Goal: Transaction & Acquisition: Register for event/course

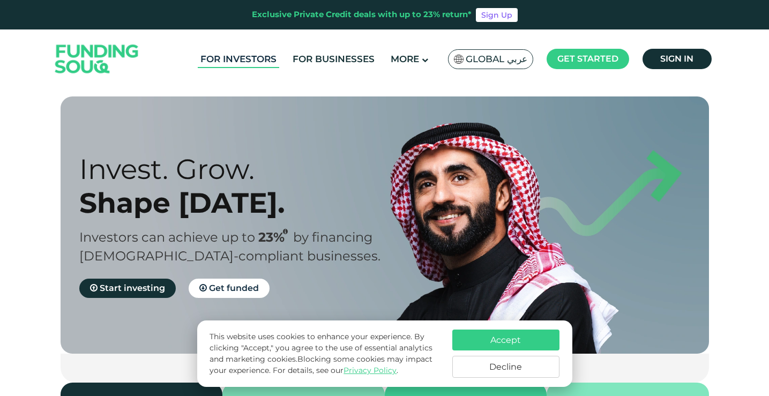
click at [243, 58] on link "For Investors" at bounding box center [238, 59] width 81 height 18
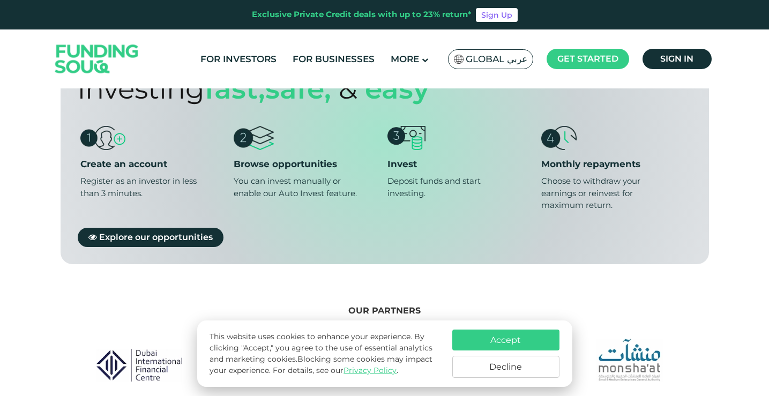
scroll to position [643, 0]
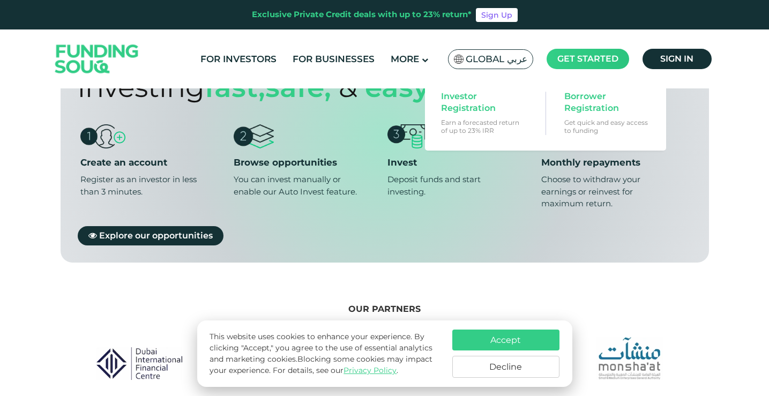
click at [594, 60] on span "Get started" at bounding box center [587, 59] width 61 height 10
click at [469, 100] on span "Investor Registration" at bounding box center [482, 103] width 83 height 24
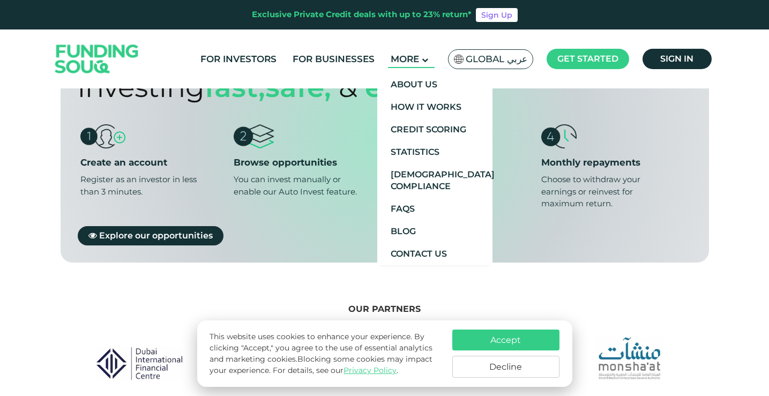
click at [419, 61] on span "More" at bounding box center [405, 59] width 28 height 11
click at [437, 105] on link "How It Works" at bounding box center [434, 107] width 115 height 23
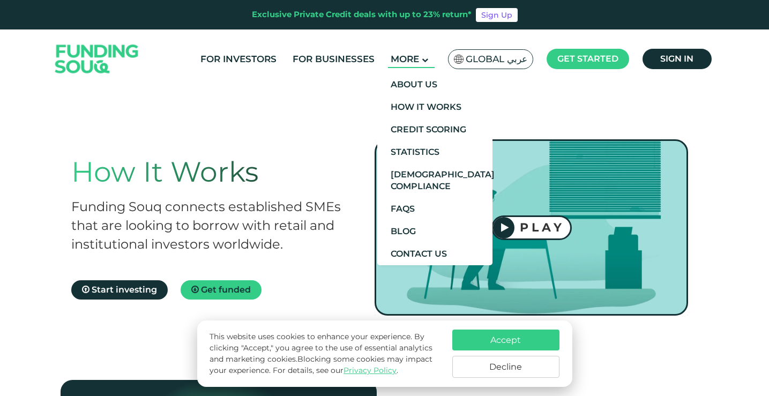
click at [404, 59] on span "More" at bounding box center [405, 59] width 28 height 11
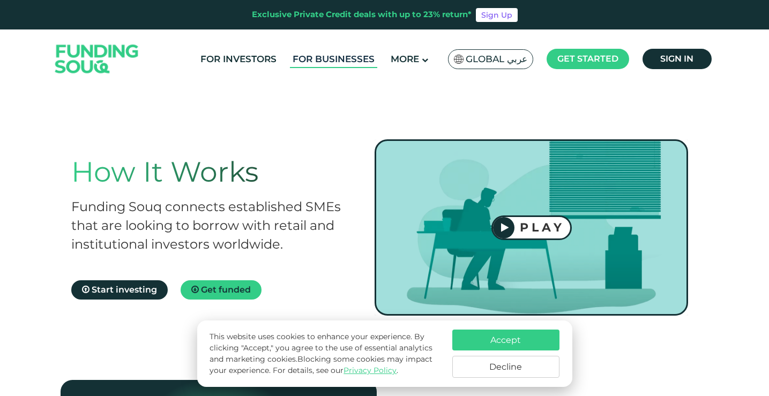
click at [345, 65] on link "For Businesses" at bounding box center [333, 59] width 87 height 18
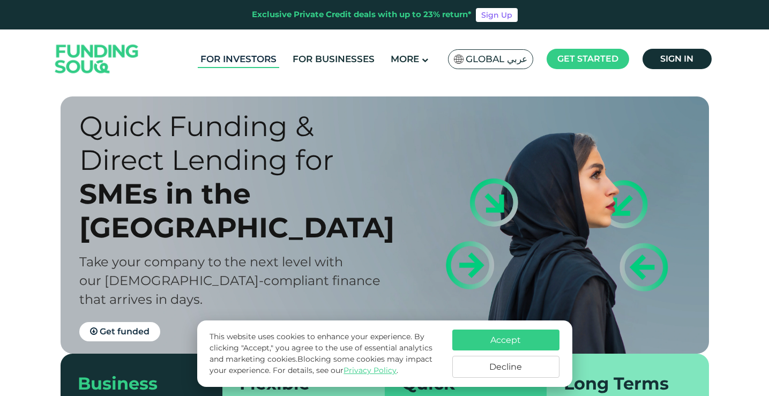
click at [271, 58] on link "For Investors" at bounding box center [238, 59] width 81 height 18
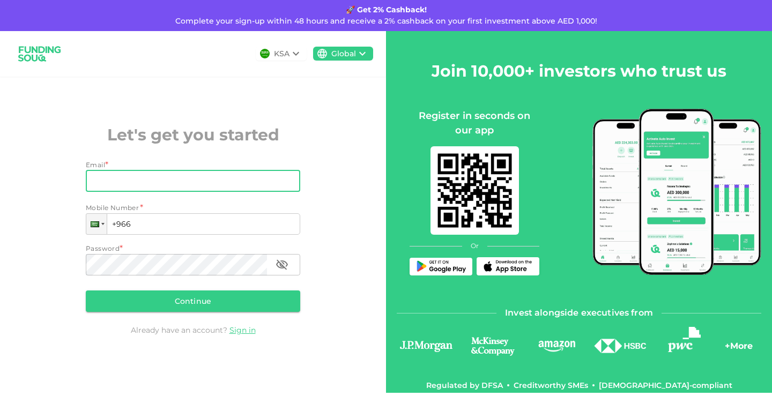
click at [198, 184] on input "Email" at bounding box center [187, 180] width 203 height 21
type input "[EMAIL_ADDRESS][DOMAIN_NAME]"
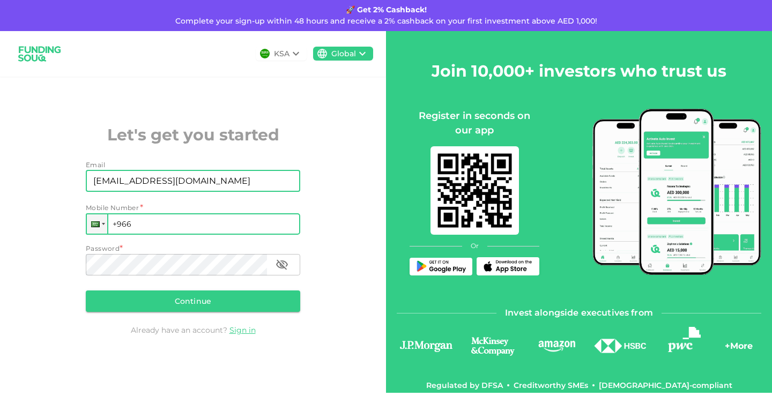
click at [191, 222] on input "+966" at bounding box center [193, 223] width 214 height 21
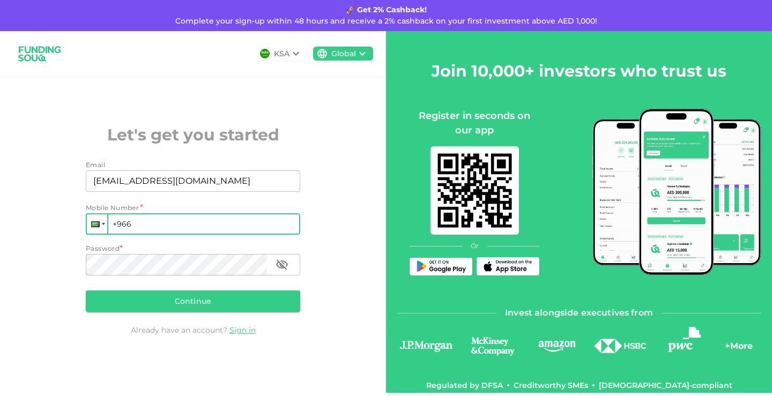
click at [102, 225] on div at bounding box center [103, 224] width 3 height 2
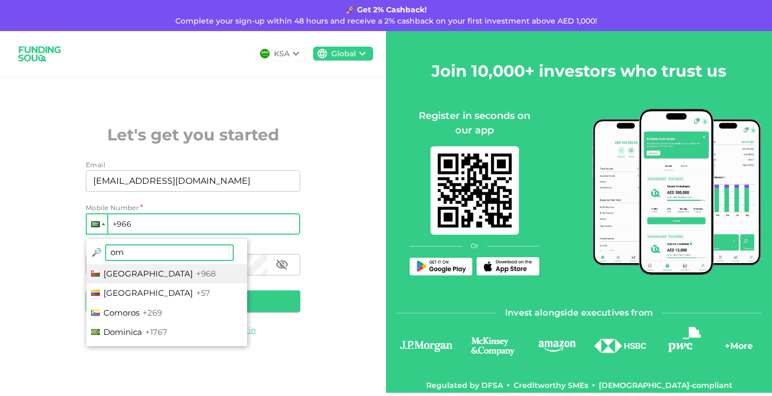
type input "om"
click at [152, 275] on li "Oman +968" at bounding box center [166, 274] width 161 height 20
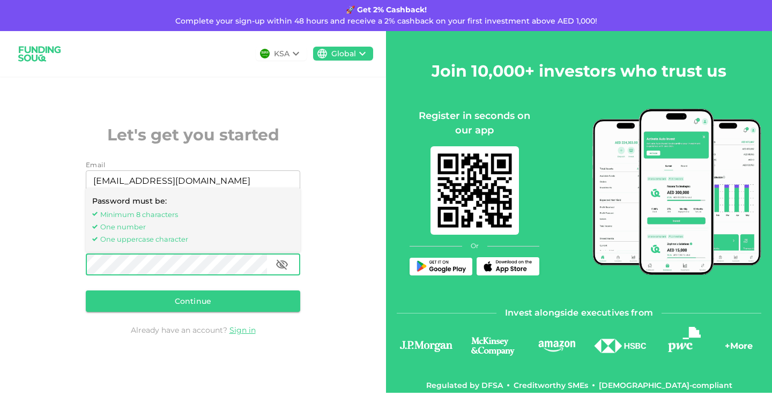
click at [41, 264] on div "KSA Global Let's get you started Email Email [EMAIL_ADDRESS][DOMAIN_NAME] Email…" at bounding box center [193, 212] width 386 height 362
click at [0, 285] on div "KSA Global Let's get you started Email Email [EMAIL_ADDRESS][DOMAIN_NAME] Email…" at bounding box center [193, 212] width 386 height 362
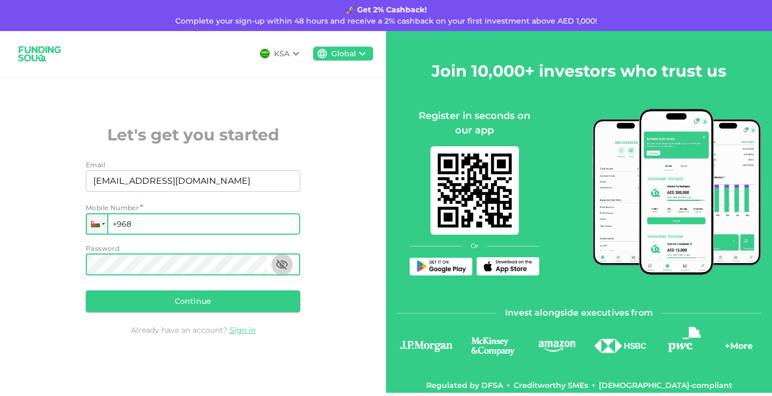
click at [285, 265] on icon "button" at bounding box center [281, 264] width 13 height 13
click at [203, 223] on input "+968" at bounding box center [193, 223] width 214 height 21
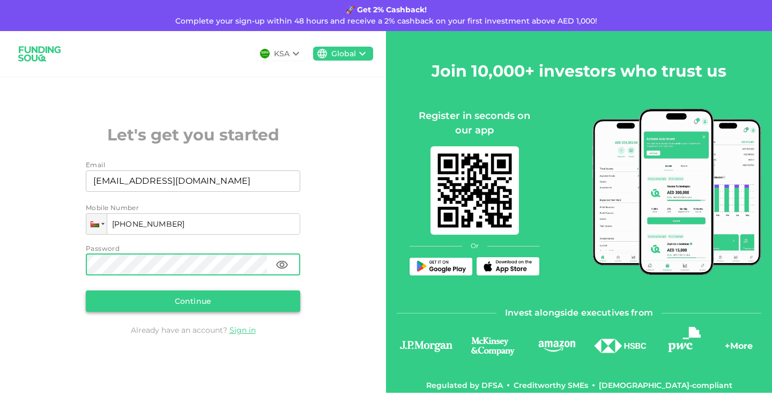
type input "+968 974 517 30"
click at [211, 306] on button "Continue" at bounding box center [193, 300] width 214 height 21
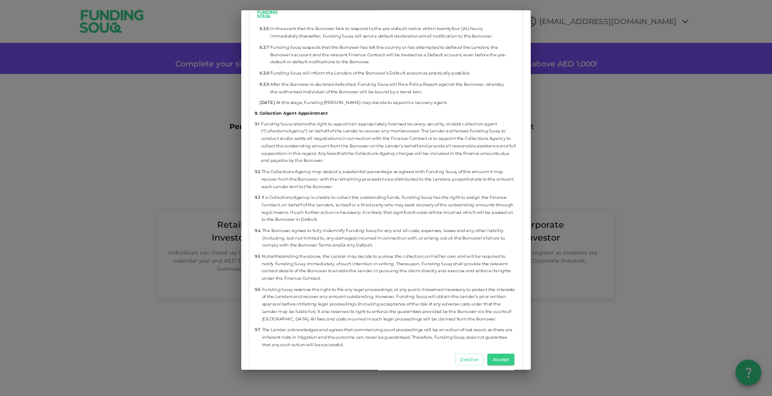
scroll to position [6101, 0]
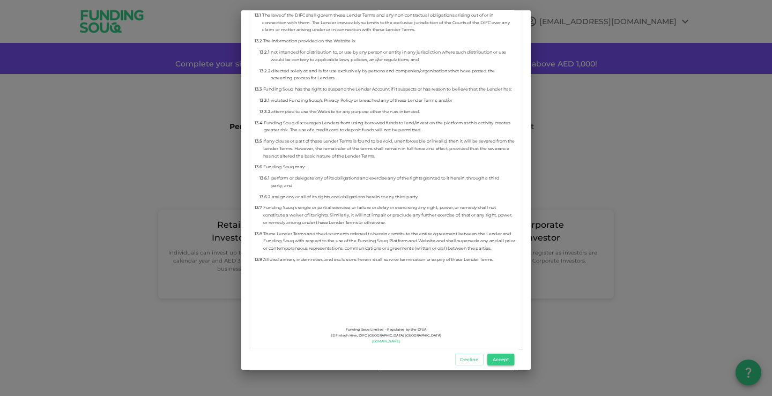
click at [503, 359] on button "Accept" at bounding box center [500, 360] width 27 height 12
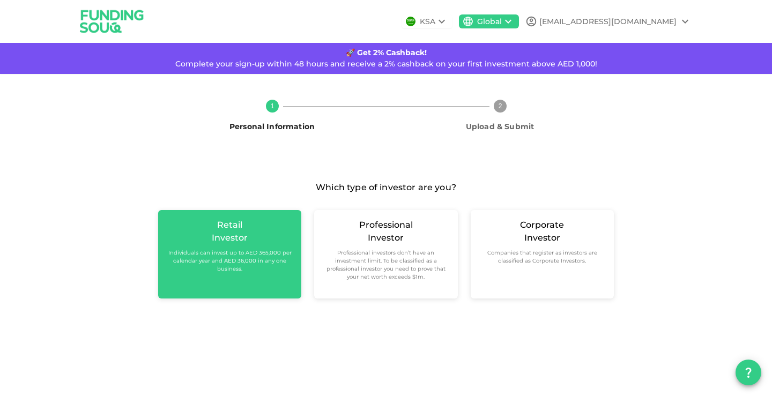
click at [287, 242] on div "Retail Investor Individuals can invest up to AED 365,000 per calendar year and …" at bounding box center [230, 246] width 126 height 54
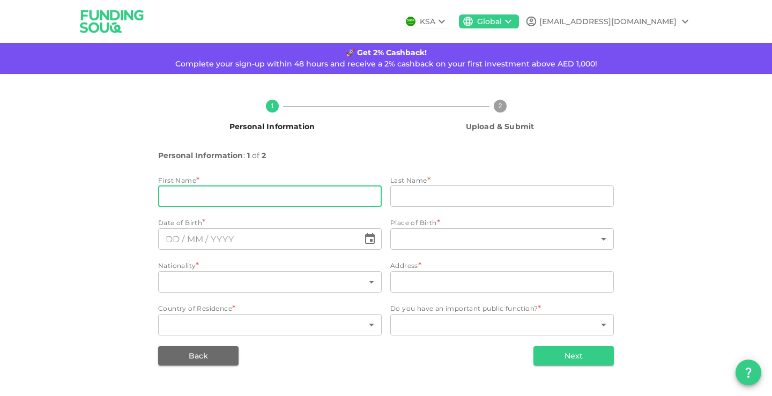
click at [260, 197] on input "firstName" at bounding box center [269, 195] width 223 height 21
type input "Marwan"
type input "Al Ruhaili"
type input "Oman"
type input "Al khoudh"
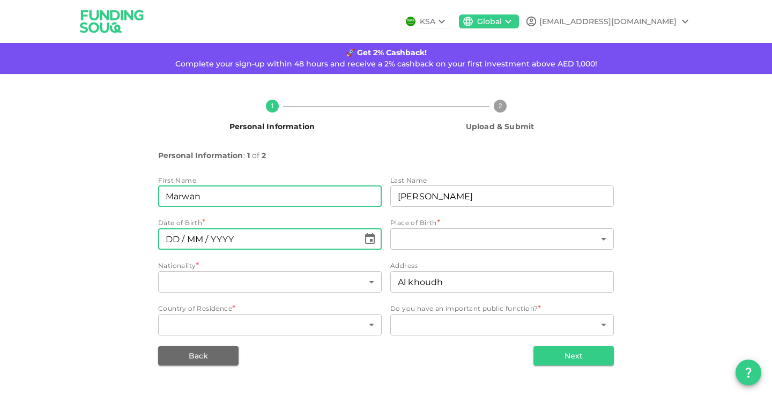
click at [259, 239] on input "⁦⁨DD⁩ / ⁨MM⁩ / ⁨YYYY⁩⁩" at bounding box center [258, 238] width 201 height 21
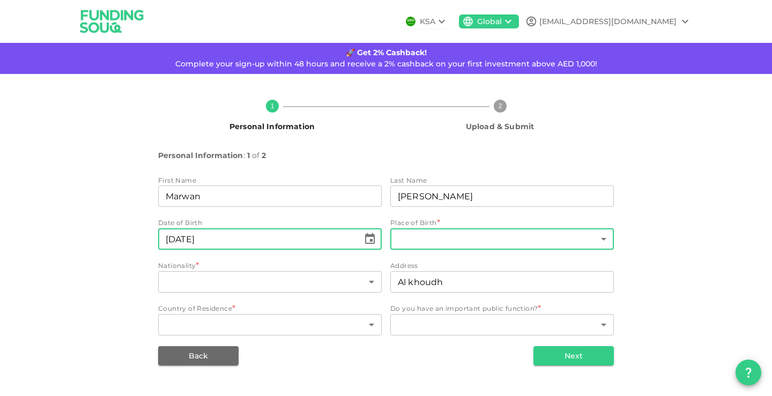
type input "⁦⁨26⁩ / ⁨05⁩ / ⁨1990⁩⁩"
click at [418, 243] on body "KSA Global MARWAN.ALRUHAILI@GMAIL.COM 🚀 Get 2% Cashback! Complete your sign-up …" at bounding box center [386, 198] width 772 height 396
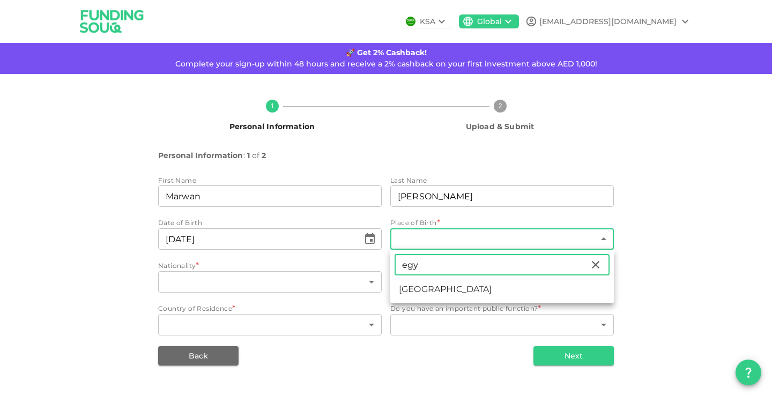
type input "egy"
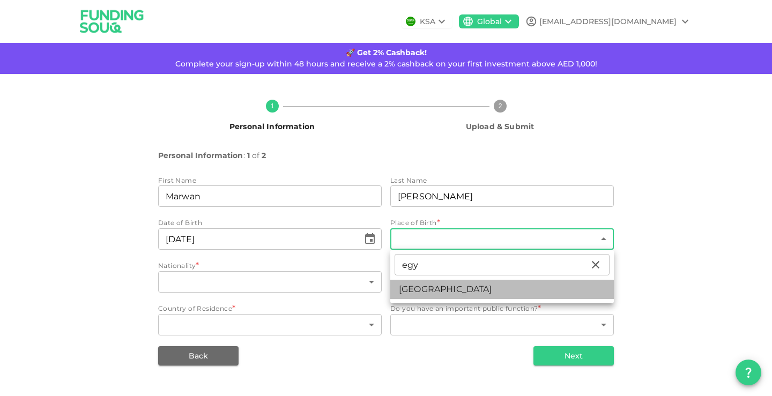
click at [415, 295] on li "Egypt" at bounding box center [501, 289] width 223 height 19
type input "57"
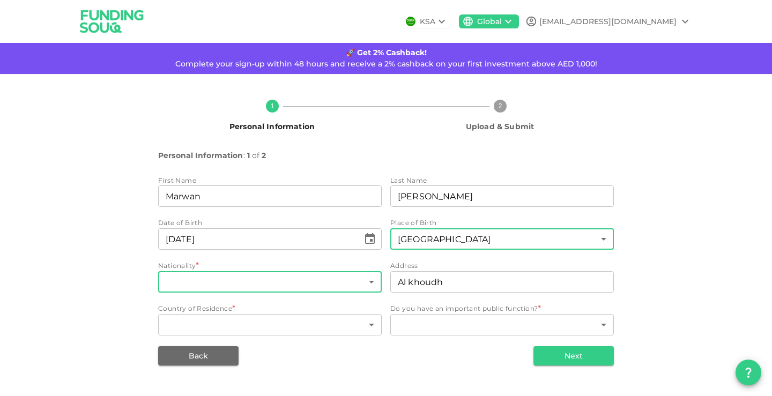
click at [324, 284] on body "KSA Global MARWAN.ALRUHAILI@GMAIL.COM 🚀 Get 2% Cashback! Complete your sign-up …" at bounding box center [386, 198] width 772 height 396
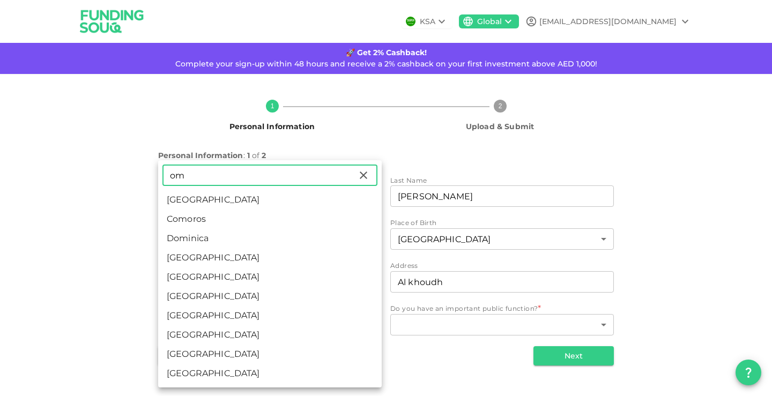
type input "om"
click at [317, 281] on li "Oman" at bounding box center [269, 276] width 223 height 19
type input "148"
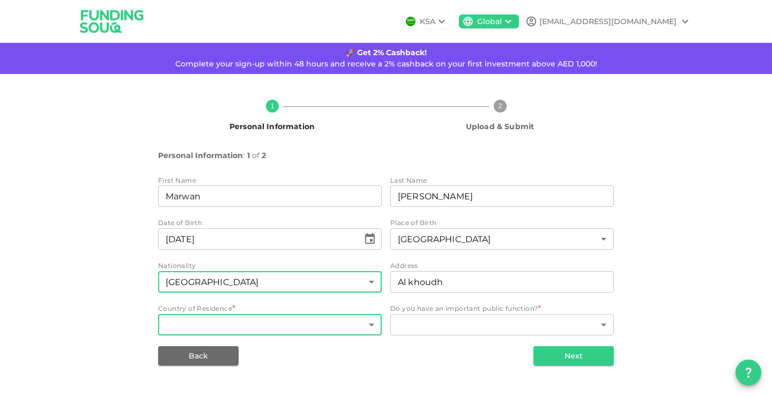
click at [325, 324] on body "KSA Global MARWAN.ALRUHAILI@GMAIL.COM 🚀 Get 2% Cashback! Complete your sign-up …" at bounding box center [386, 198] width 772 height 396
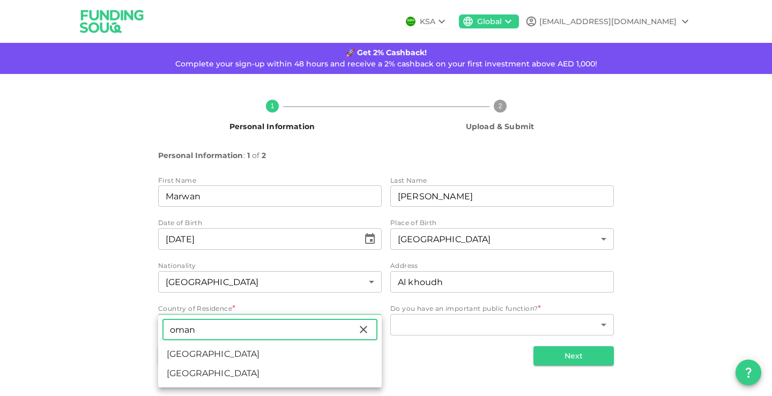
type input "oman"
click at [183, 357] on li "Oman" at bounding box center [269, 354] width 223 height 19
type input "148"
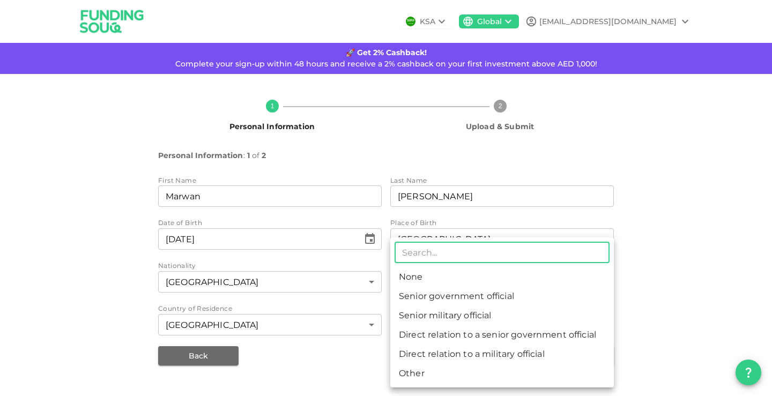
click at [453, 329] on body "KSA Global MARWAN.ALRUHAILI@GMAIL.COM 🚀 Get 2% Cashback! Complete your sign-up …" at bounding box center [386, 198] width 772 height 396
click at [368, 356] on div at bounding box center [386, 198] width 772 height 396
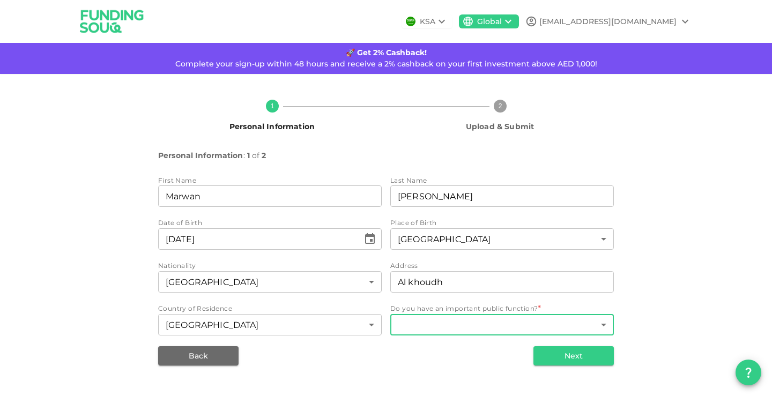
click at [423, 321] on body "KSA Global MARWAN.ALRUHAILI@GMAIL.COM 🚀 Get 2% Cashback! Complete your sign-up …" at bounding box center [386, 198] width 772 height 396
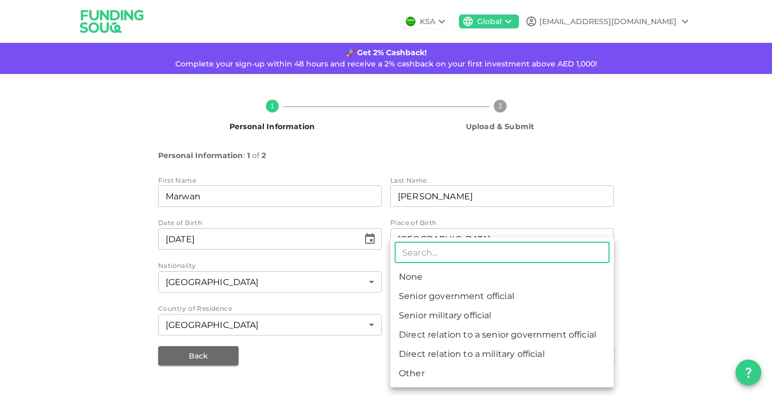
click at [427, 278] on li "None" at bounding box center [501, 276] width 223 height 19
type input "1"
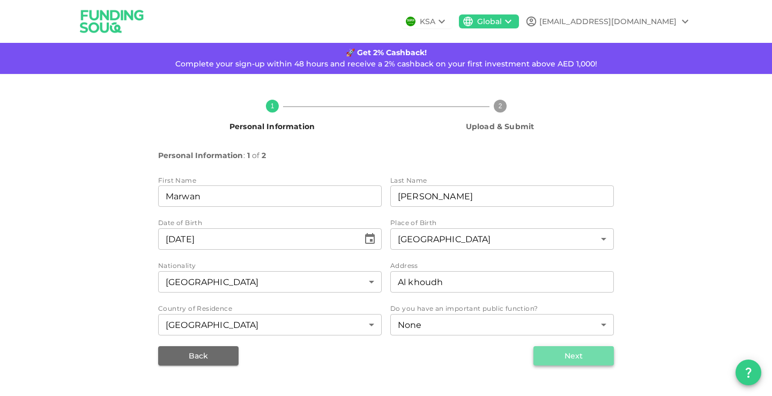
click at [552, 348] on button "Next" at bounding box center [573, 355] width 80 height 19
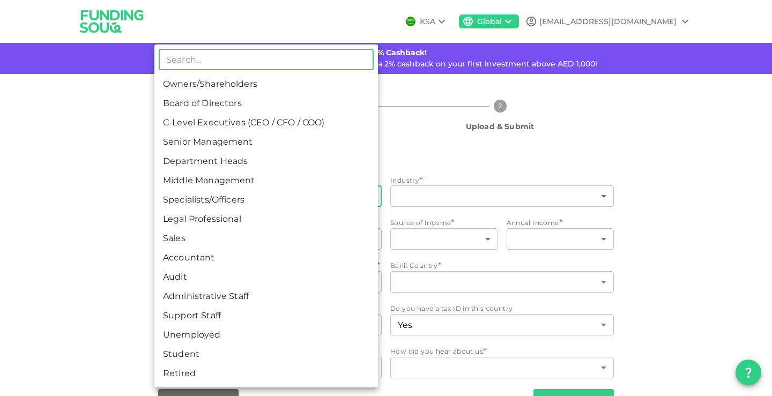
click at [277, 203] on body "KSA Global MARWAN.ALRUHAILI@GMAIL.COM 🚀 Get 2% Cashback! Complete your sign-up …" at bounding box center [386, 198] width 772 height 396
click at [265, 143] on li "Senior Management" at bounding box center [265, 141] width 223 height 19
type input "4"
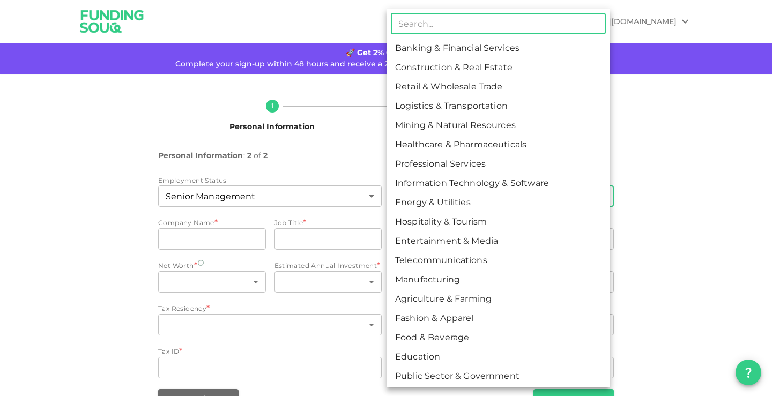
click at [399, 198] on body "KSA Global MARWAN.ALRUHAILI@GMAIL.COM 🚀 Get 2% Cashback! Complete your sign-up …" at bounding box center [386, 198] width 772 height 396
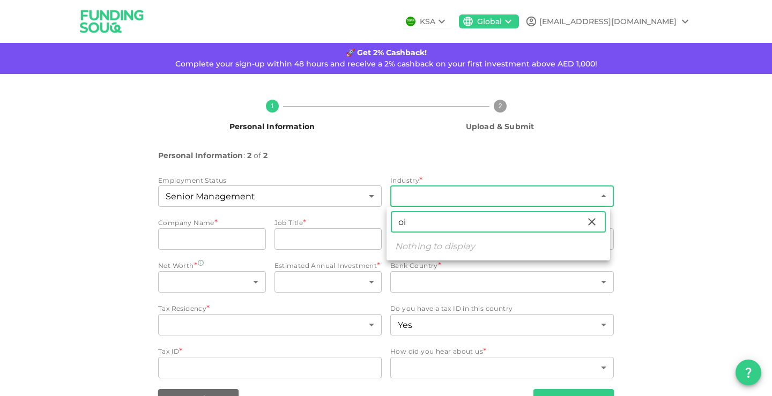
type input "o"
type input "ene"
click at [414, 250] on li "Energy & Utilities" at bounding box center [497, 246] width 223 height 19
type input "9"
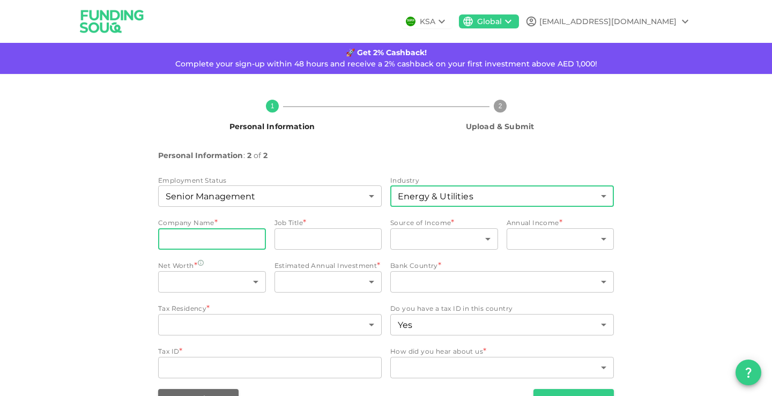
click at [240, 241] on input "companyName" at bounding box center [212, 238] width 108 height 21
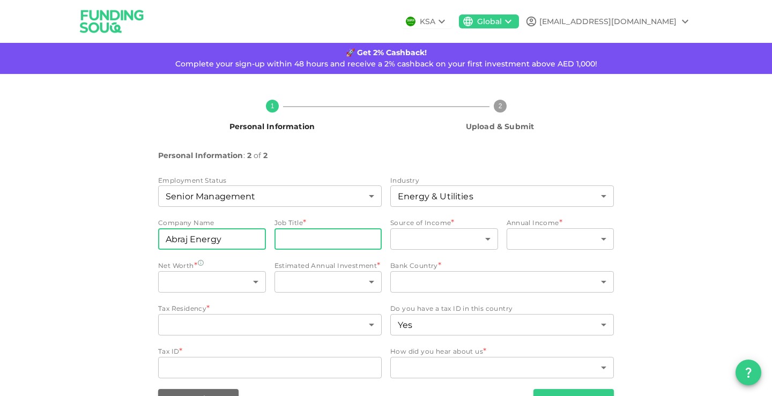
type input "Abraj Energy"
click at [284, 244] on input "jobTitle" at bounding box center [328, 238] width 108 height 21
drag, startPoint x: 340, startPoint y: 239, endPoint x: 199, endPoint y: 233, distance: 140.6
click at [199, 233] on div "Company Name companyName Abraj Energy companyName Job Title jobTitle Acting / C…" at bounding box center [269, 235] width 223 height 34
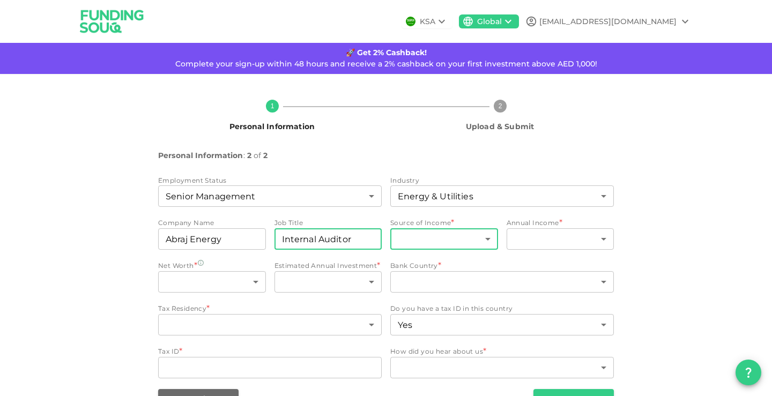
type input "Internal Auditor"
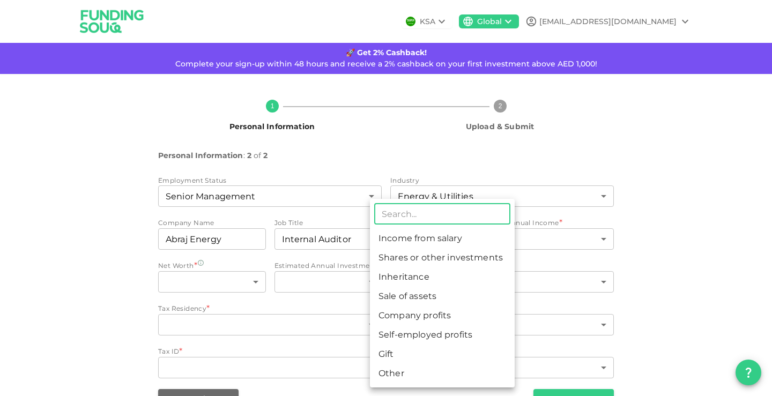
click at [435, 238] on body "KSA Global MARWAN.ALRUHAILI@GMAIL.COM 🚀 Get 2% Cashback! Complete your sign-up …" at bounding box center [386, 198] width 772 height 396
click at [466, 237] on li "Income from salary" at bounding box center [442, 238] width 145 height 19
type input "1"
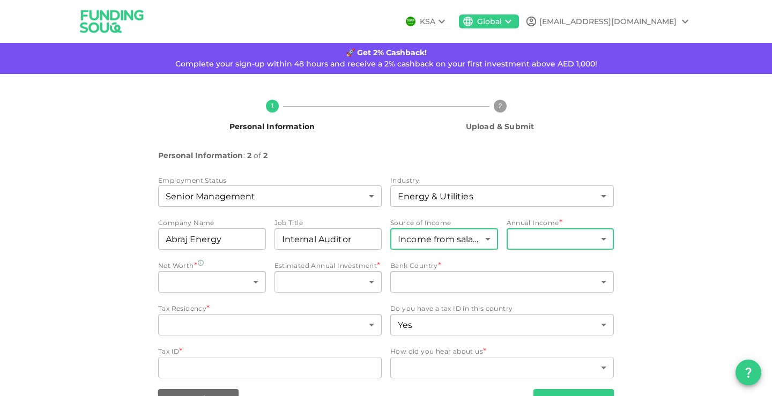
click at [542, 243] on body "KSA Global MARWAN.ALRUHAILI@GMAIL.COM 🚀 Get 2% Cashback! Complete your sign-up …" at bounding box center [386, 198] width 772 height 396
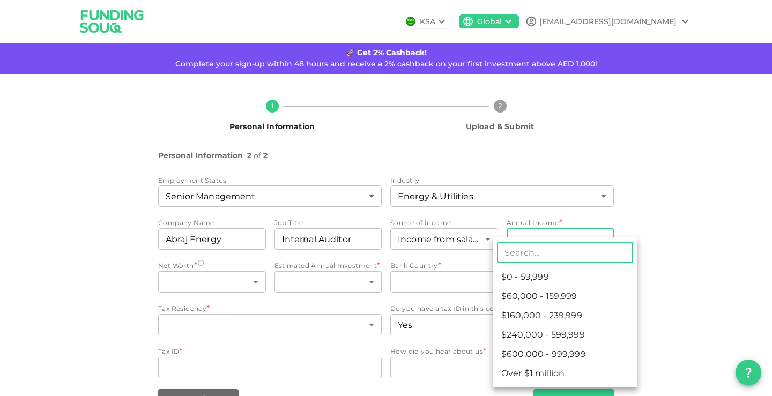
click at [575, 296] on li "$60,000 - 159,999" at bounding box center [565, 296] width 145 height 19
type input "2"
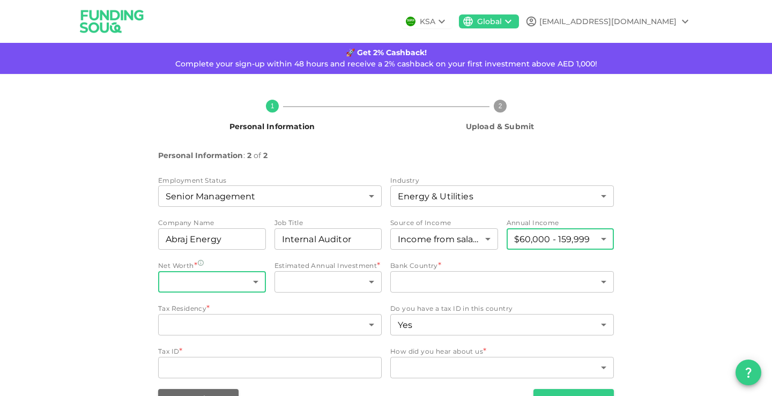
click at [226, 285] on body "KSA Global MARWAN.ALRUHAILI@GMAIL.COM 🚀 Get 2% Cashback! Complete your sign-up …" at bounding box center [386, 198] width 772 height 396
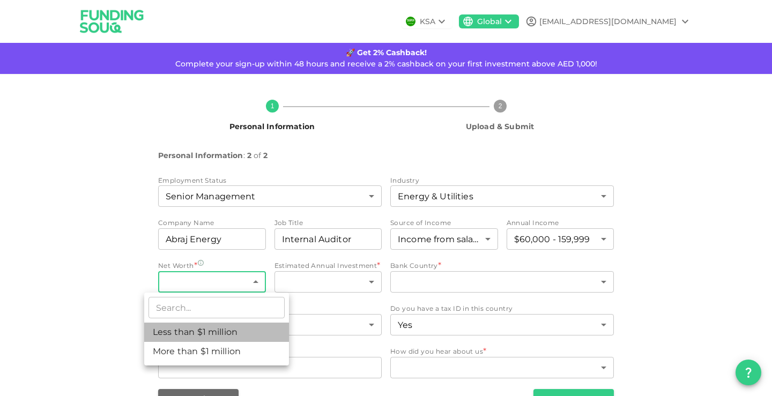
click at [230, 336] on li "Less than $1 million" at bounding box center [216, 332] width 145 height 19
type input "1"
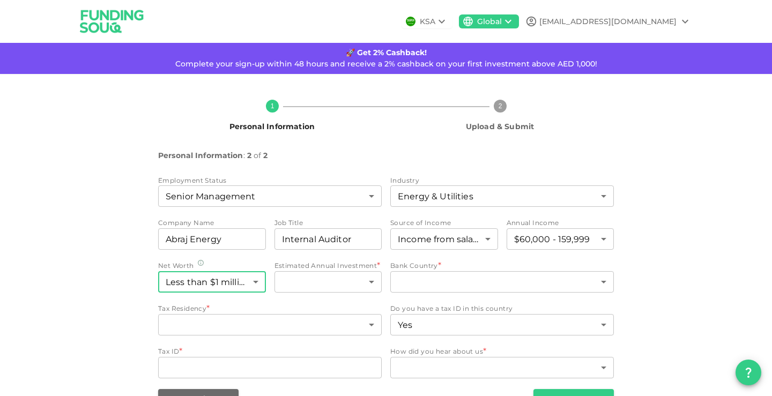
click at [316, 270] on span "Estimated Annual Investment *" at bounding box center [325, 265] width 103 height 11
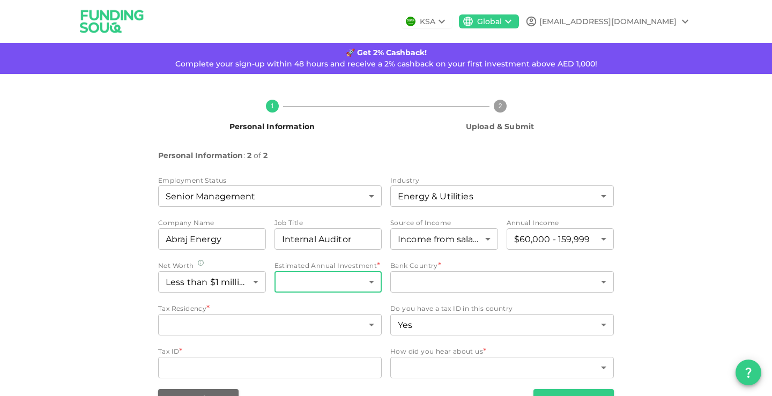
click at [316, 281] on body "KSA Global MARWAN.ALRUHAILI@GMAIL.COM 🚀 Get 2% Cashback! Complete your sign-up …" at bounding box center [386, 198] width 772 height 396
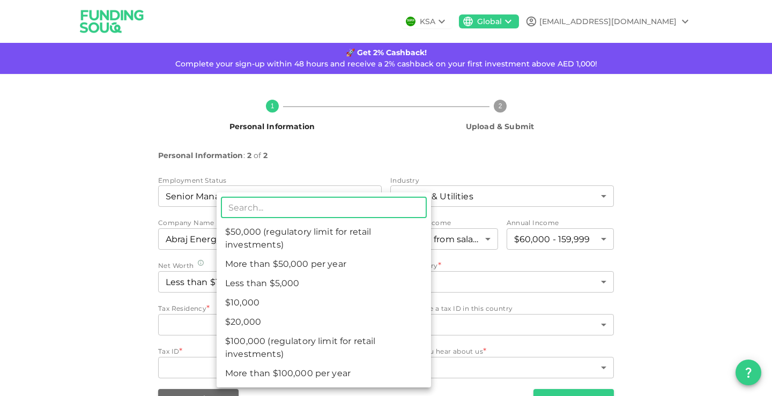
click at [305, 318] on li "$20,000" at bounding box center [324, 321] width 214 height 19
type input "3"
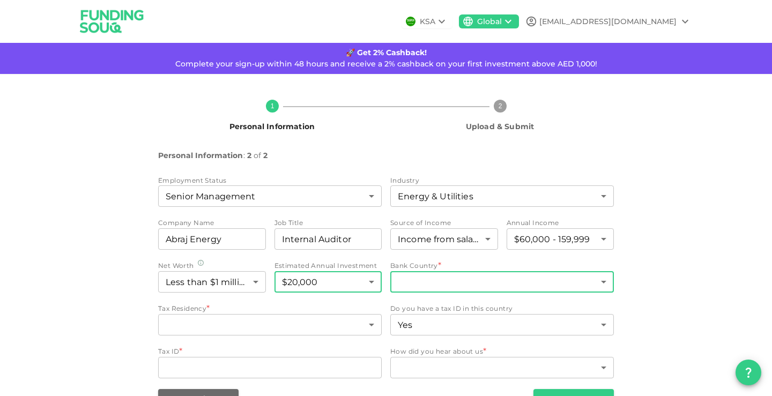
click at [407, 284] on body "KSA Global MARWAN.ALRUHAILI@GMAIL.COM 🚀 Get 2% Cashback! Complete your sign-up …" at bounding box center [386, 198] width 772 height 396
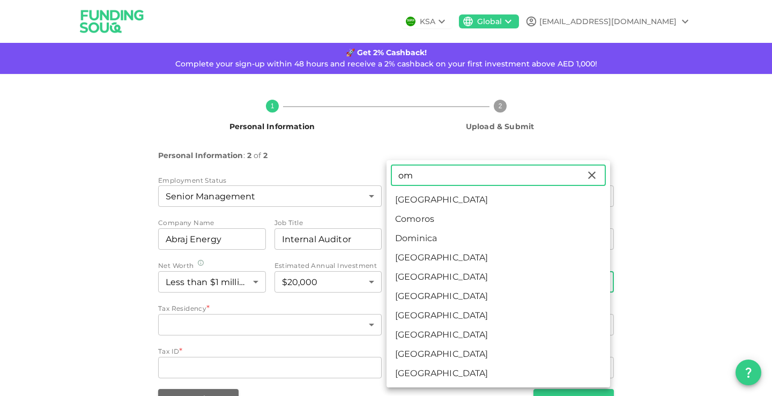
type input "om"
click at [402, 284] on li "Oman" at bounding box center [497, 276] width 223 height 19
type input "148"
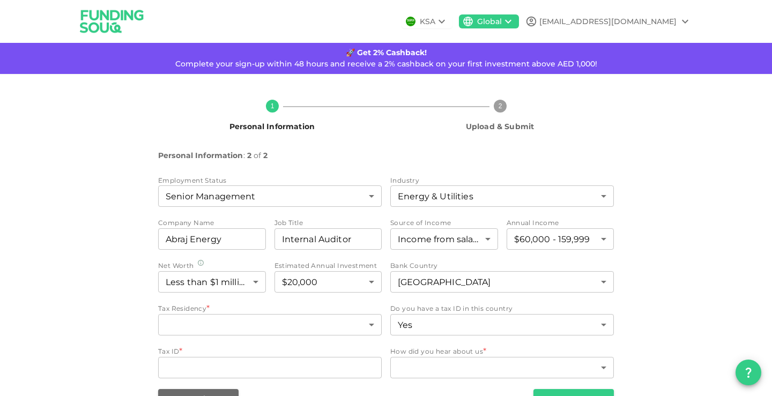
click at [118, 303] on div "1 Personal Information 2 Upload & Submit Personal Information : 2 of 2 Employme…" at bounding box center [385, 249] width 611 height 317
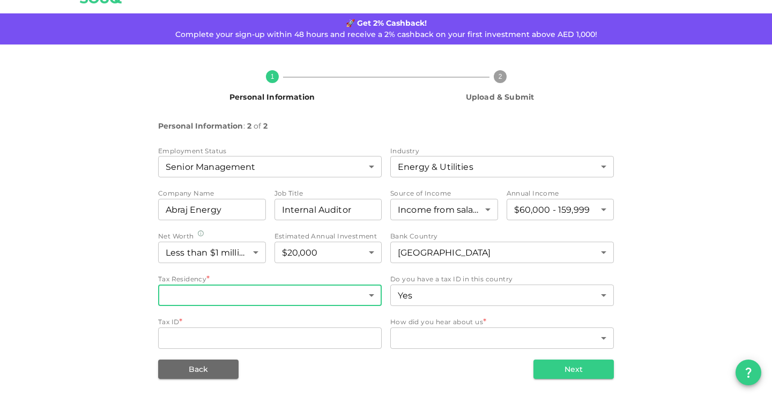
click at [172, 292] on body "KSA Global MARWAN.ALRUHAILI@GMAIL.COM 🚀 Get 2% Cashback! Complete your sign-up …" at bounding box center [386, 198] width 772 height 396
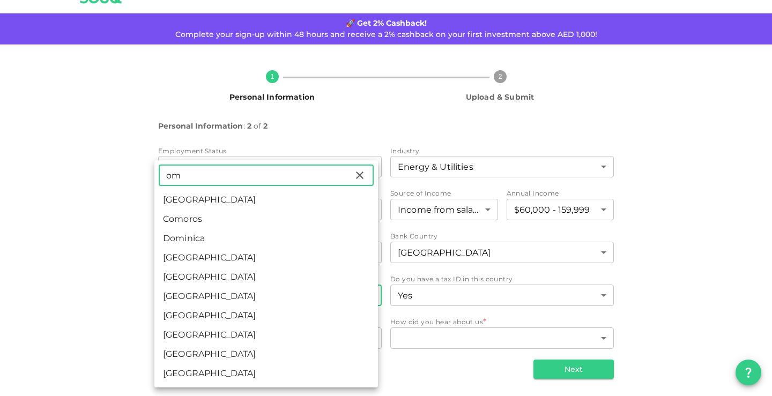
type input "om"
click at [180, 275] on li "Oman" at bounding box center [265, 276] width 223 height 19
type input "148"
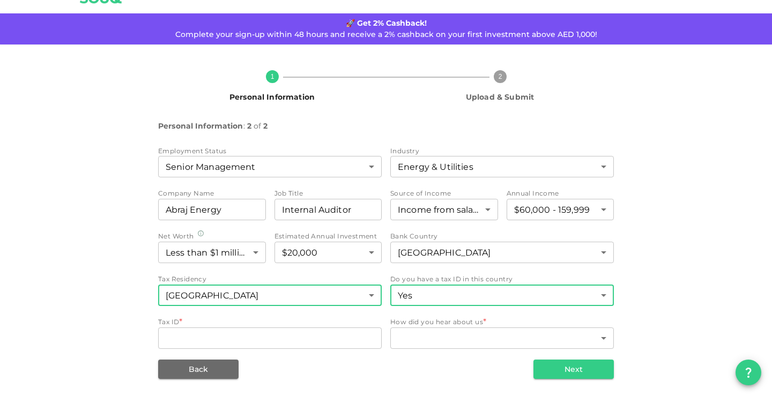
click at [433, 297] on body "KSA Global MARWAN.ALRUHAILI@GMAIL.COM 🚀 Get 2% Cashback! Complete your sign-up …" at bounding box center [386, 198] width 772 height 396
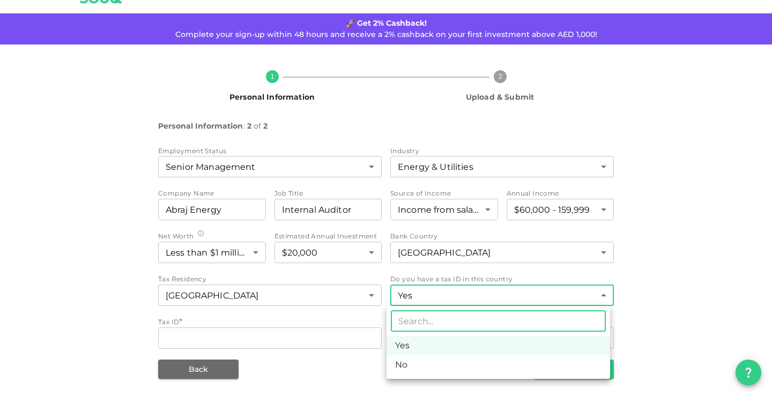
click at [423, 364] on li "No" at bounding box center [497, 364] width 223 height 19
type input "false"
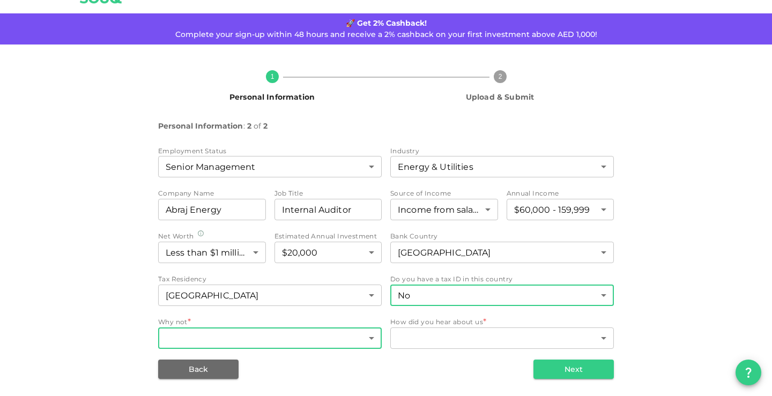
click at [316, 335] on body "KSA Global MARWAN.ALRUHAILI@GMAIL.COM 🚀 Get 2% Cashback! Complete your sign-up …" at bounding box center [386, 198] width 772 height 396
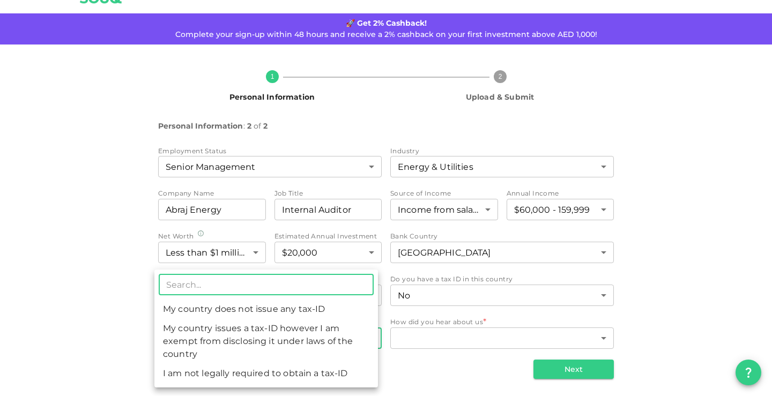
click at [347, 376] on li "I am not legally required to obtain a tax-ID" at bounding box center [265, 373] width 223 height 19
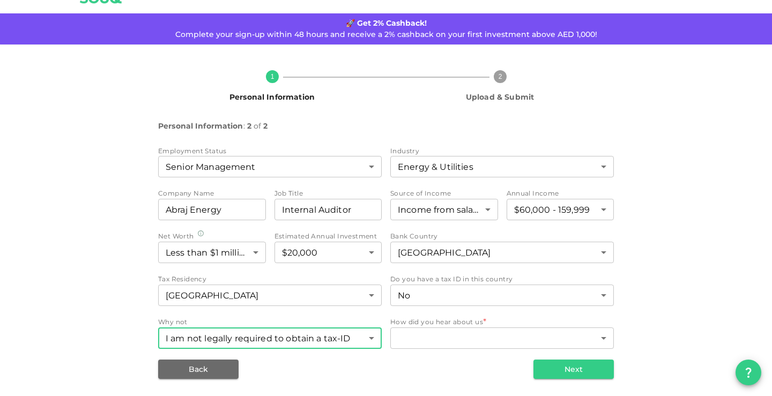
click at [357, 341] on body "KSA Global MARWAN.ALRUHAILI@GMAIL.COM 🚀 Get 2% Cashback! Complete your sign-up …" at bounding box center [386, 198] width 772 height 396
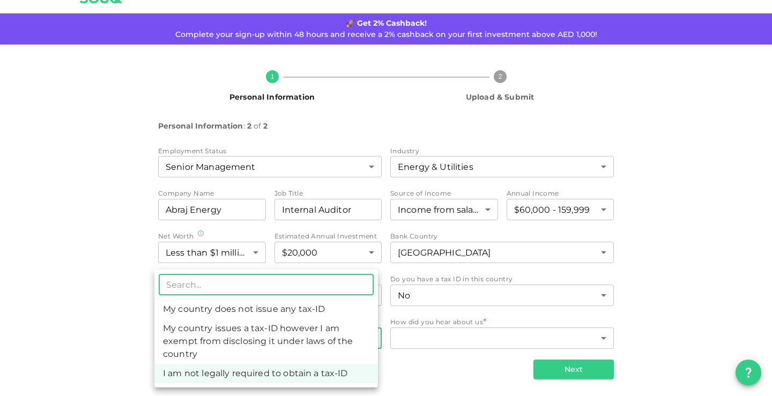
click at [314, 308] on li "My country does not issue any tax-ID" at bounding box center [265, 309] width 223 height 19
type input "1"
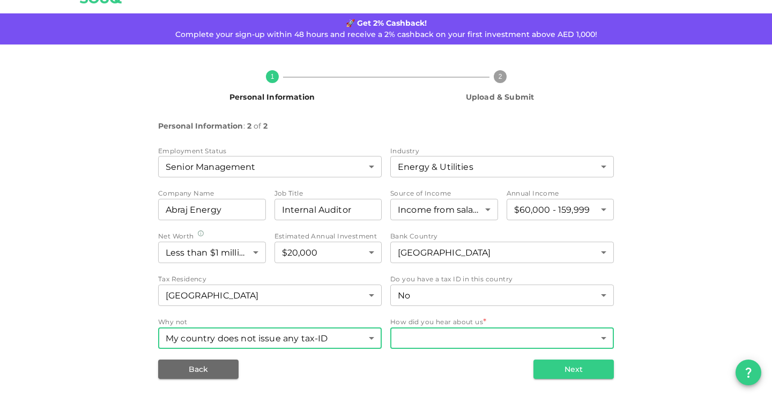
click at [407, 340] on body "KSA Global MARWAN.ALRUHAILI@GMAIL.COM 🚀 Get 2% Cashback! Complete your sign-up …" at bounding box center [386, 198] width 772 height 396
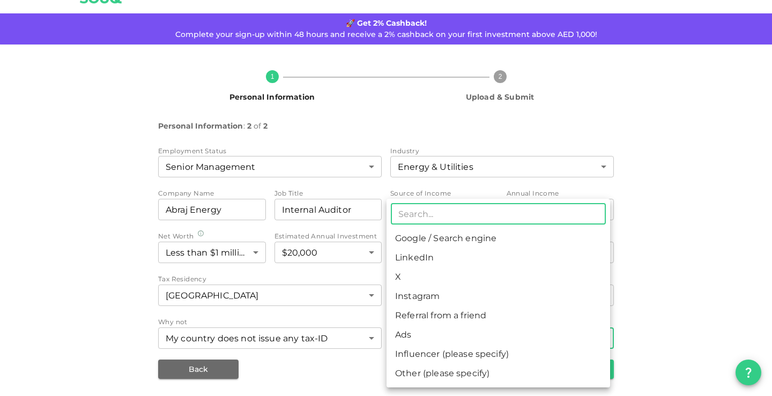
click at [440, 369] on li "Other (please specify)" at bounding box center [497, 373] width 223 height 19
type input "8"
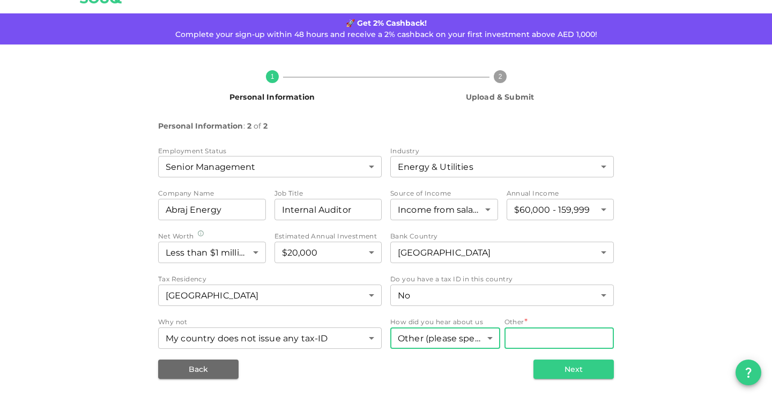
click at [518, 341] on input "Other" at bounding box center [559, 337] width 110 height 21
type input "A"
drag, startPoint x: 555, startPoint y: 335, endPoint x: 481, endPoint y: 336, distance: 73.4
click at [481, 336] on div "How did you hear about us Other (please specify) 8 ​ Other Other Copilot Other" at bounding box center [501, 334] width 223 height 34
type input "Copilot"
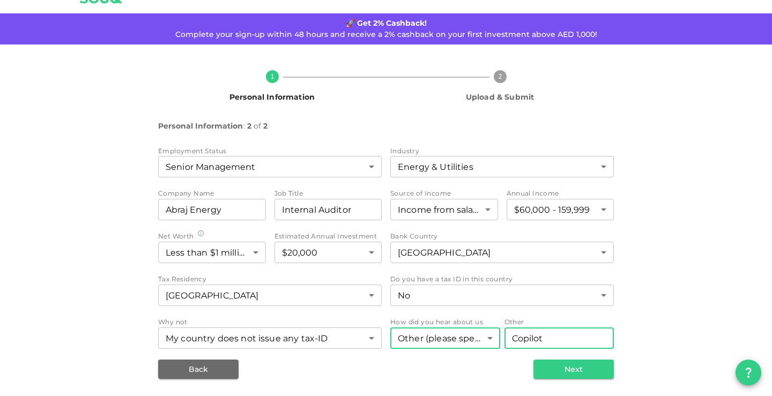
click at [455, 333] on body "KSA Global MARWAN.ALRUHAILI@GMAIL.COM 🚀 Get 2% Cashback! Complete your sign-up …" at bounding box center [386, 198] width 772 height 396
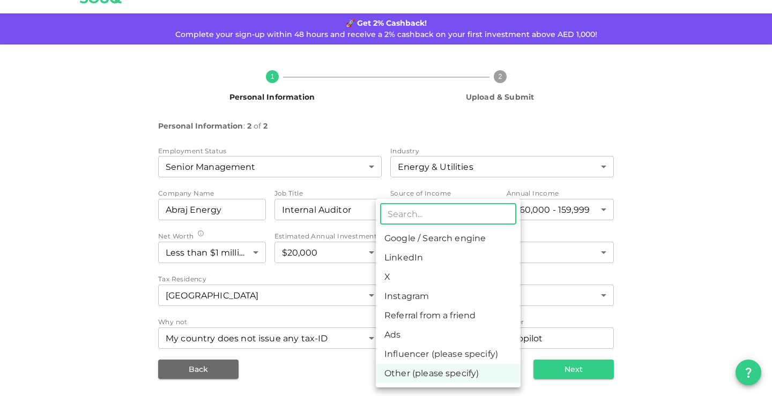
click at [434, 238] on li "Google / Search engine" at bounding box center [448, 238] width 145 height 19
type input "1"
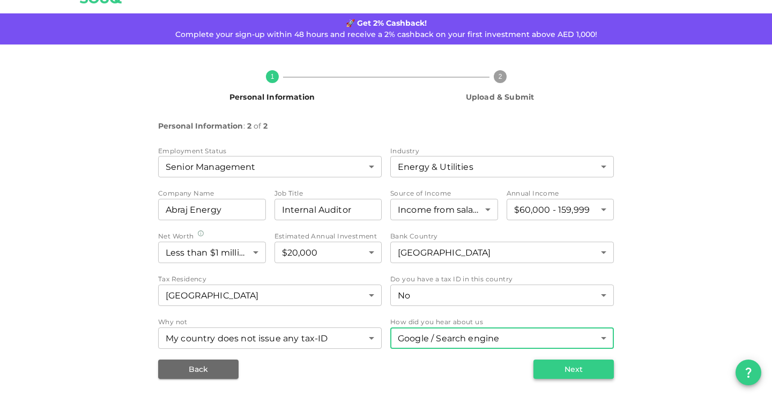
click at [545, 364] on button "Next" at bounding box center [573, 369] width 80 height 19
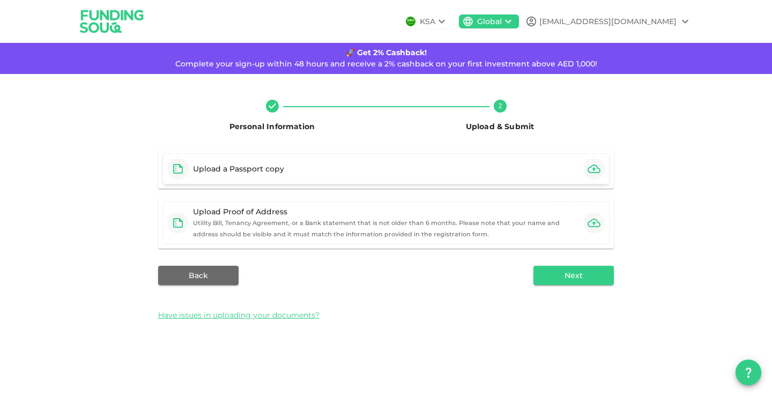
click at [348, 170] on div "Upload a Passport copy" at bounding box center [385, 168] width 447 height 31
click at [262, 224] on small "Utility Bill, Tenancy Agreement, or a Bank statement that is not older than 6 m…" at bounding box center [376, 228] width 367 height 19
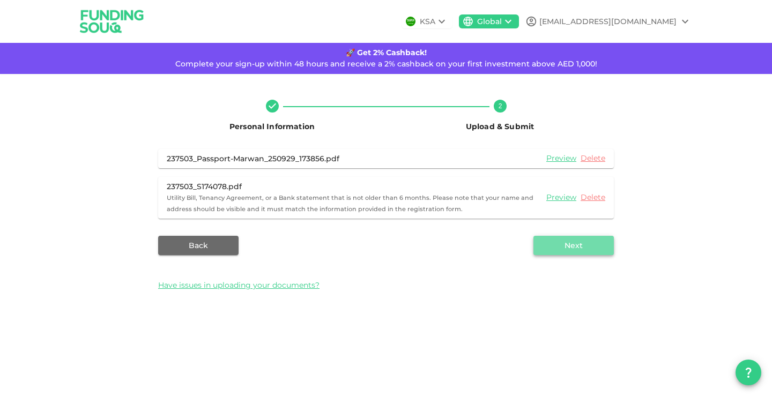
click at [558, 249] on button "Next" at bounding box center [573, 245] width 80 height 19
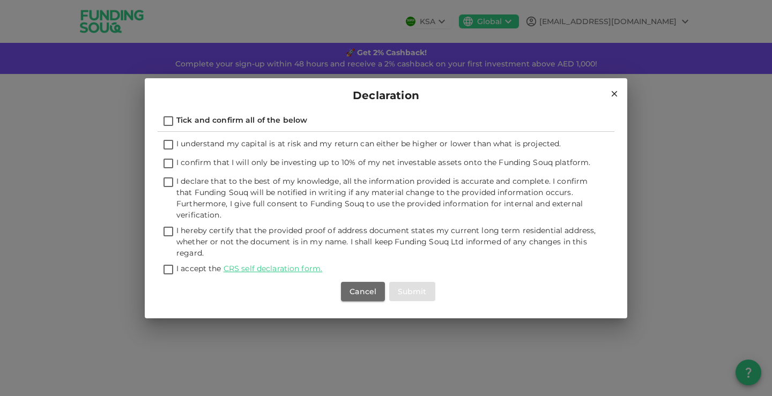
click at [170, 117] on input "Tick and confirm all of the below" at bounding box center [168, 122] width 16 height 14
checkbox input "true"
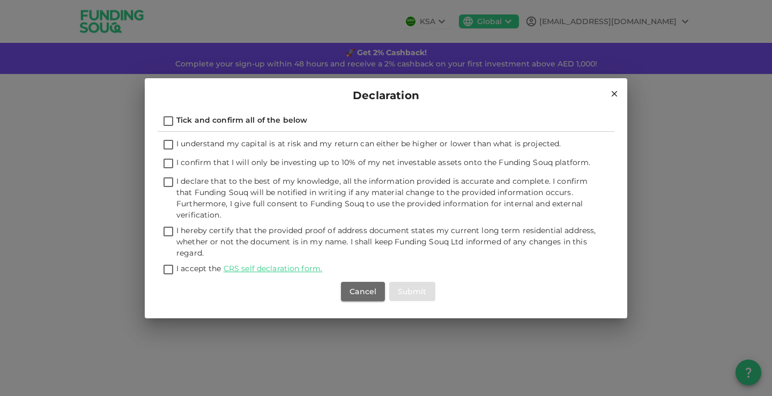
checkbox input "true"
click at [420, 295] on button "Submit" at bounding box center [412, 291] width 46 height 19
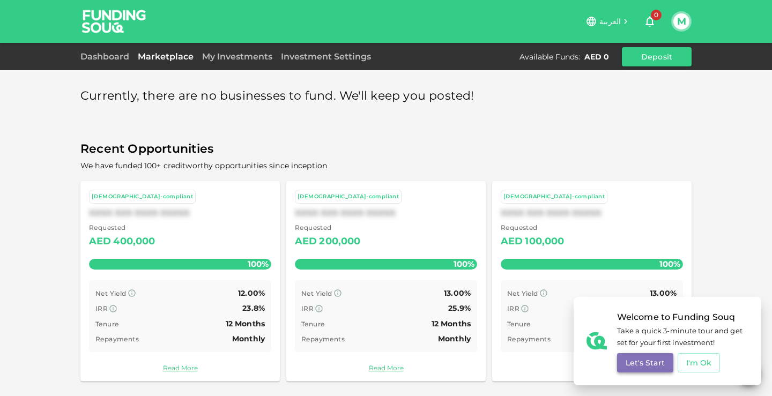
click at [647, 362] on button "Let's Start" at bounding box center [645, 362] width 56 height 19
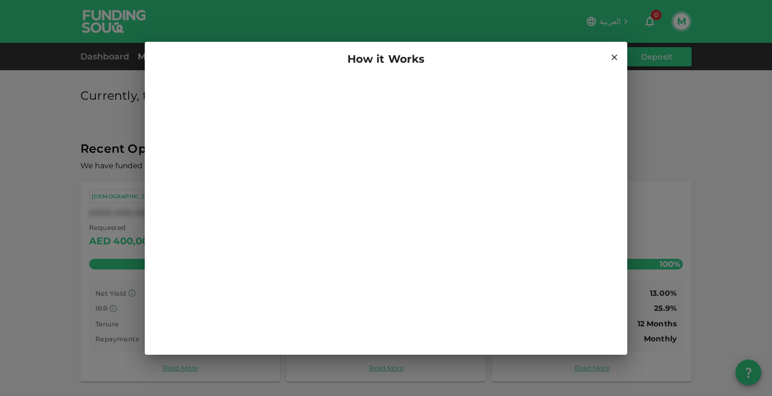
click at [614, 55] on icon at bounding box center [614, 58] width 10 height 10
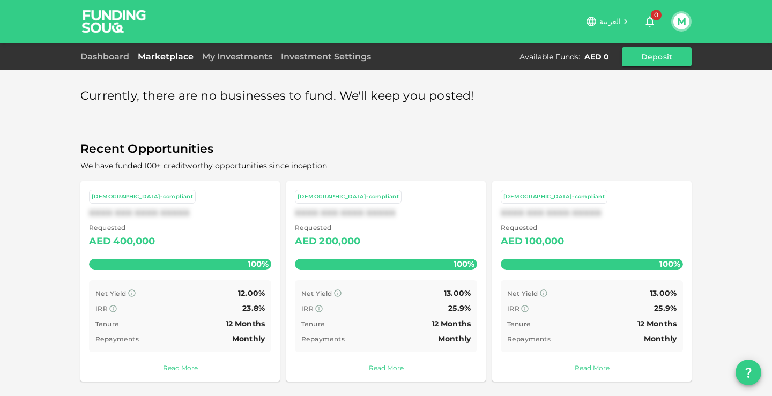
click at [169, 56] on link "Marketplace" at bounding box center [165, 56] width 64 height 10
click at [317, 51] on link "Investment Settings" at bounding box center [326, 56] width 99 height 10
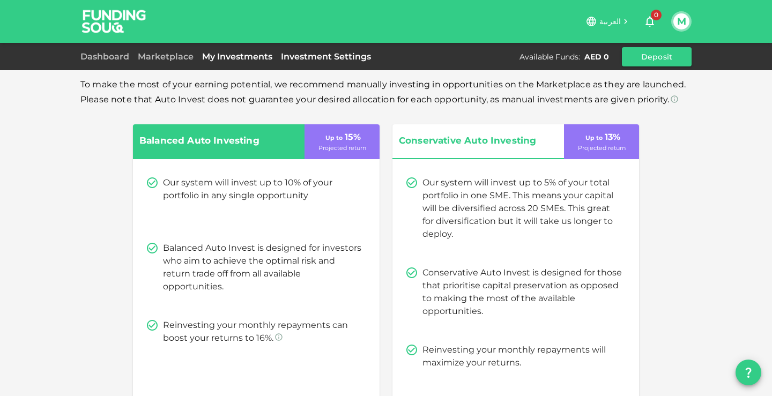
click at [238, 53] on link "My Investments" at bounding box center [237, 56] width 79 height 10
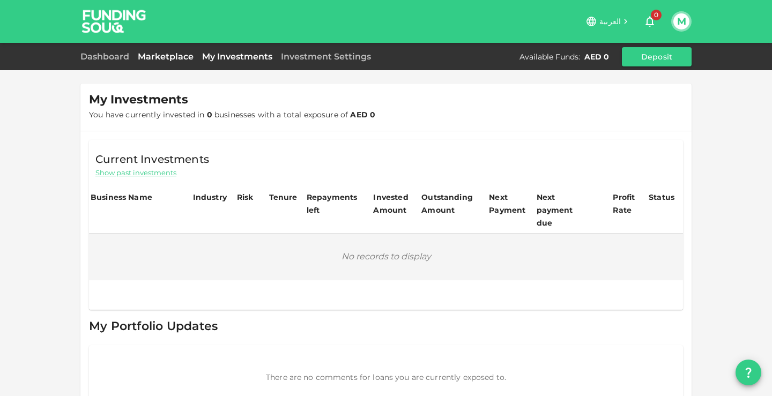
click at [168, 57] on link "Marketplace" at bounding box center [165, 56] width 64 height 10
